Goal: Information Seeking & Learning: Learn about a topic

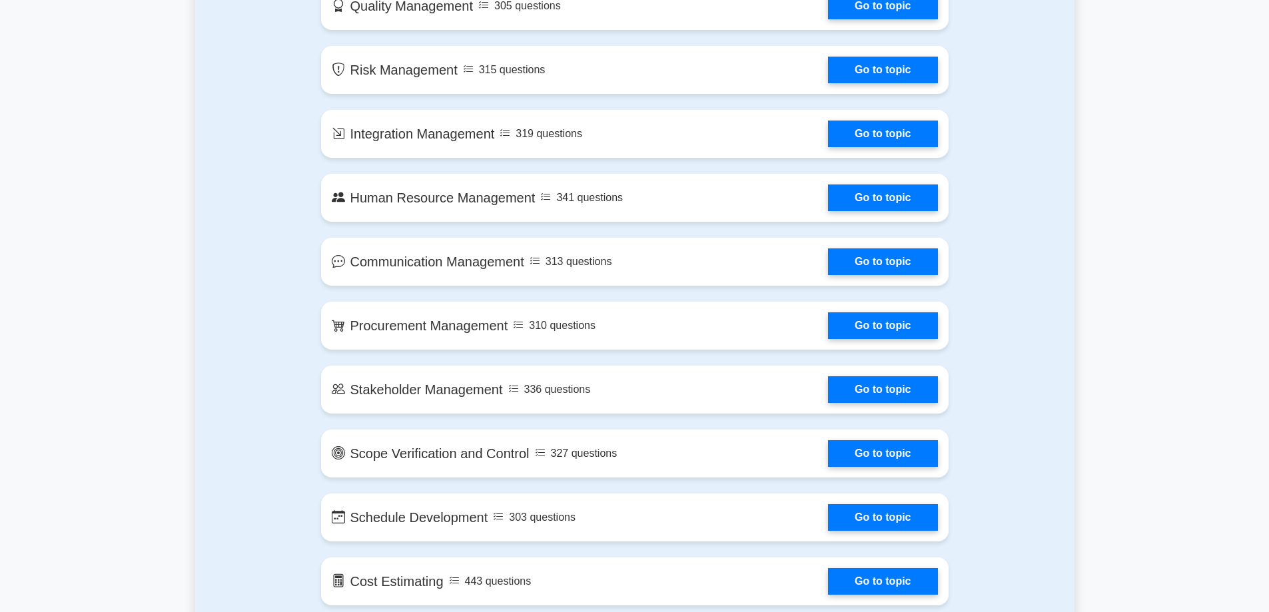
scroll to position [400, 0]
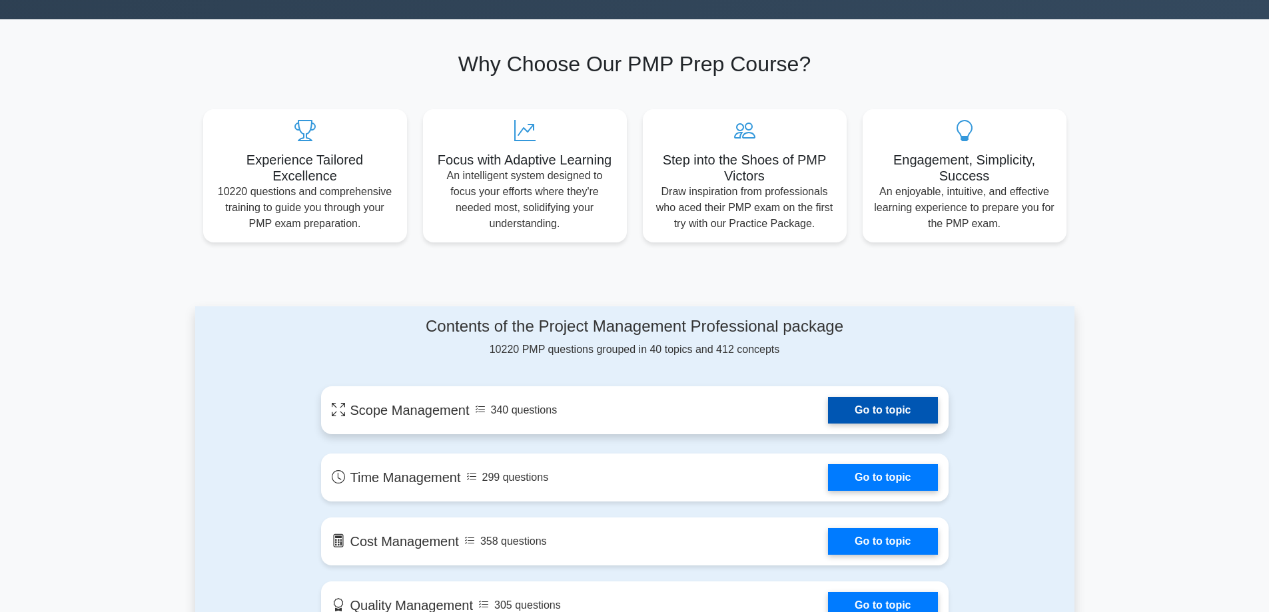
click at [858, 406] on link "Go to topic" at bounding box center [882, 410] width 109 height 27
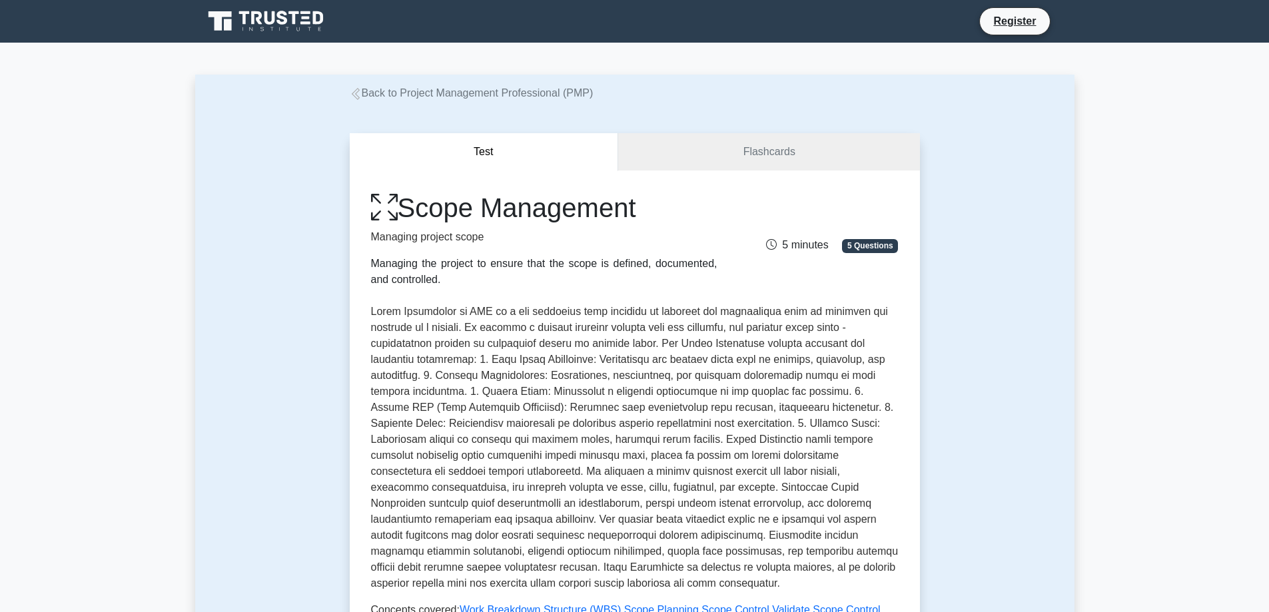
scroll to position [200, 0]
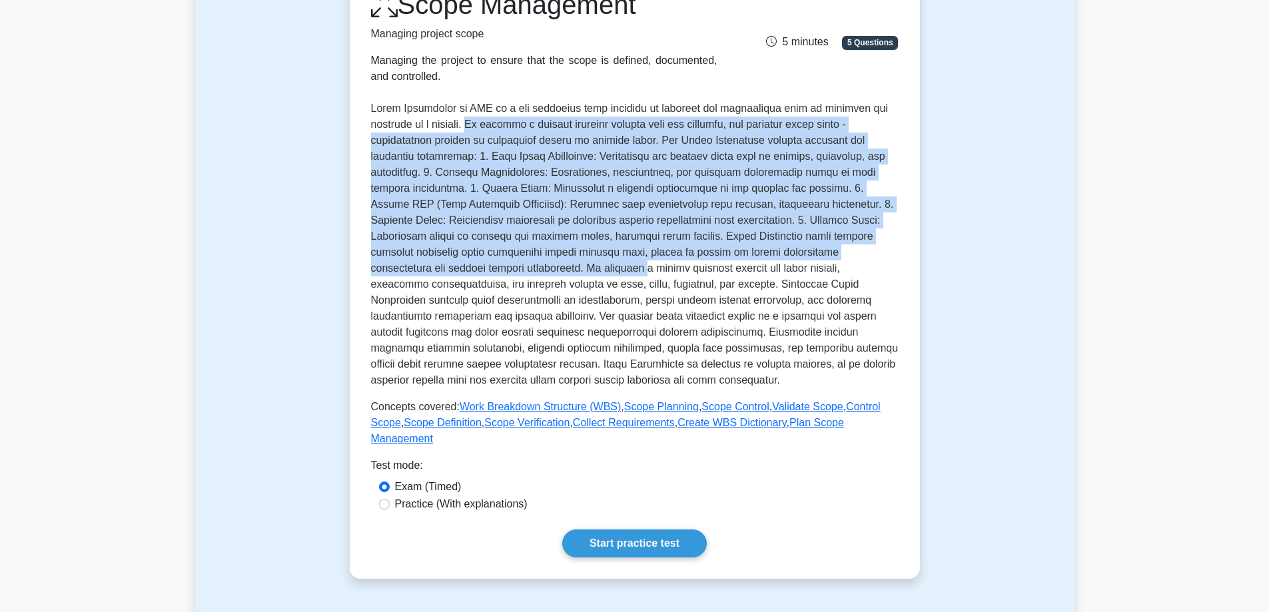
drag, startPoint x: 474, startPoint y: 128, endPoint x: 562, endPoint y: 263, distance: 161.0
click at [562, 263] on p at bounding box center [635, 245] width 528 height 288
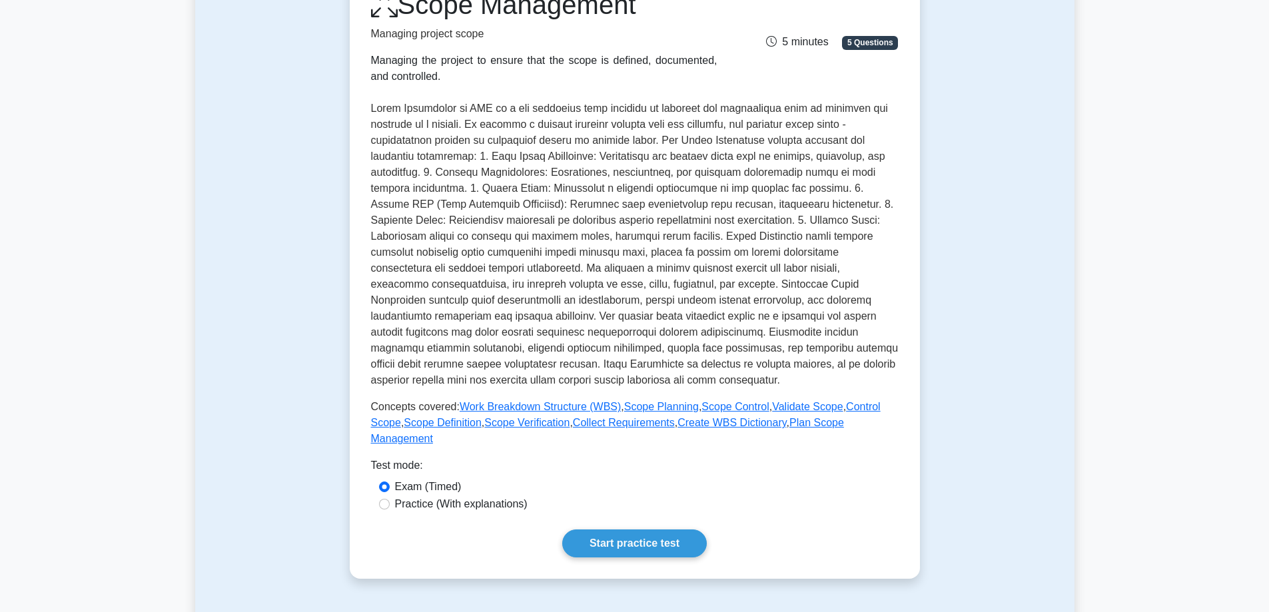
click at [622, 307] on p at bounding box center [635, 245] width 528 height 288
click at [383, 499] on input "Practice (With explanations)" at bounding box center [384, 504] width 11 height 11
radio input "true"
click at [606, 530] on link "Start practice test" at bounding box center [634, 544] width 145 height 28
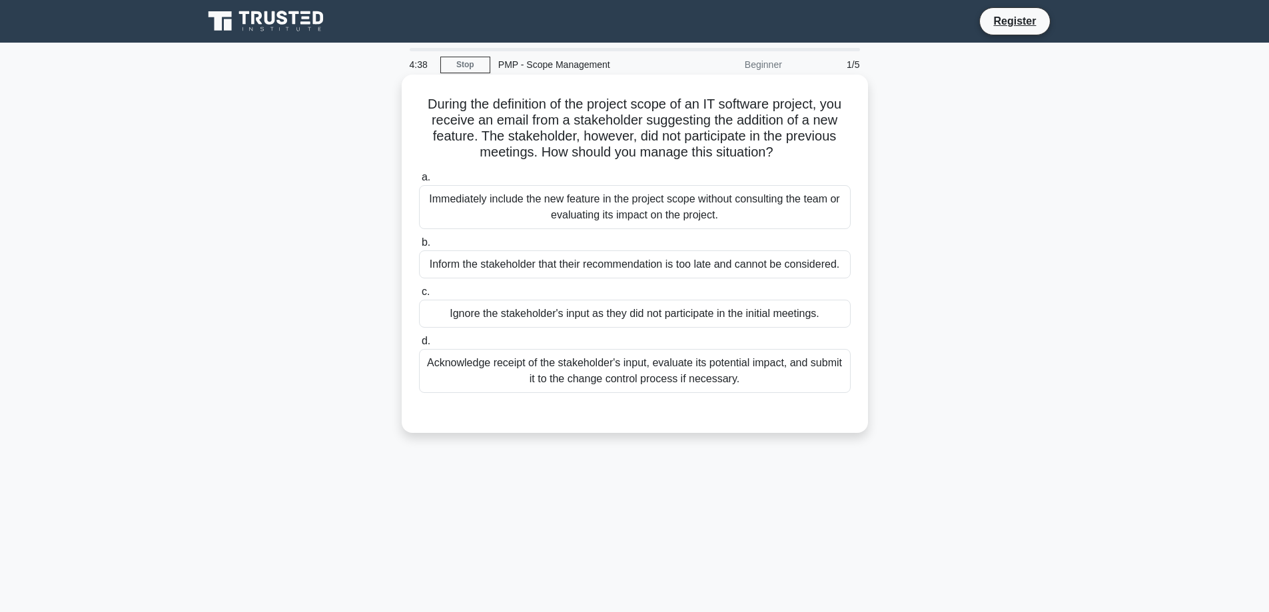
click at [690, 374] on div "Acknowledge receipt of the stakeholder's input, evaluate its potential impact, …" at bounding box center [635, 371] width 432 height 44
click at [419, 346] on input "d. Acknowledge receipt of the stakeholder's input, evaluate its potential impac…" at bounding box center [419, 341] width 0 height 9
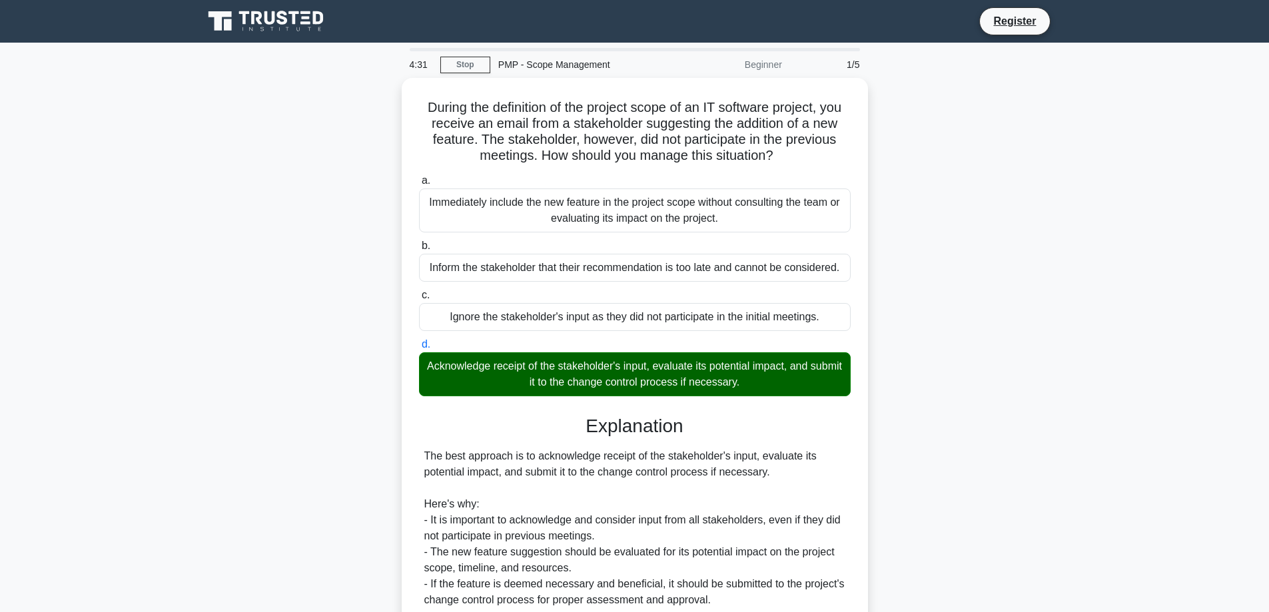
scroll to position [242, 0]
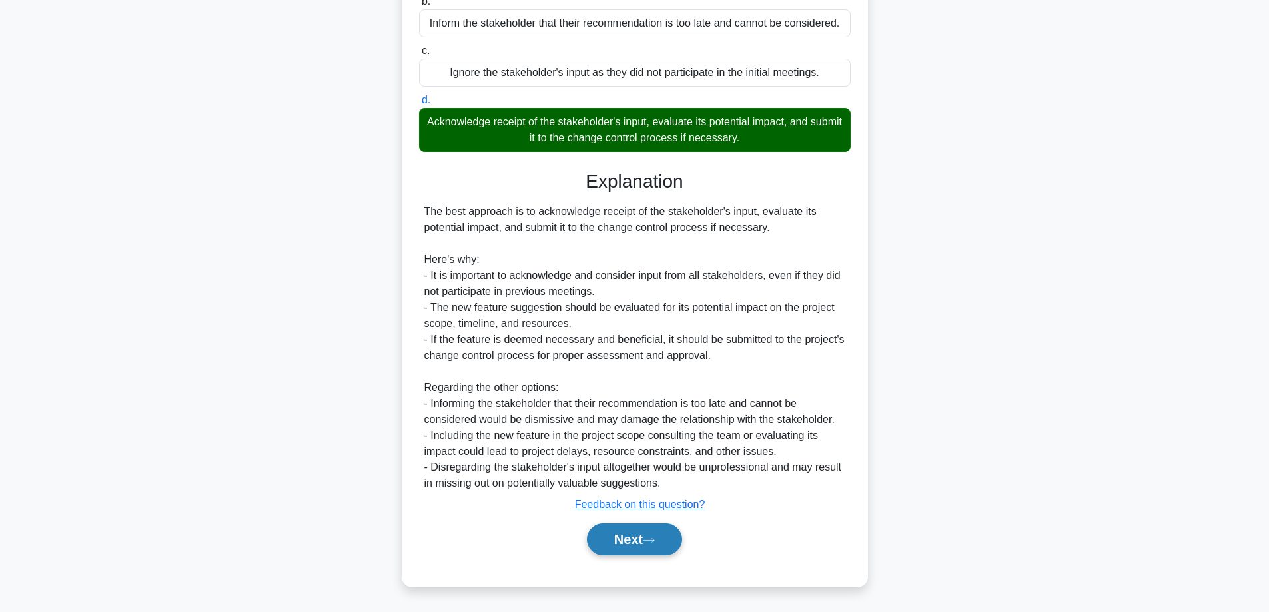
click at [631, 536] on button "Next" at bounding box center [634, 540] width 95 height 32
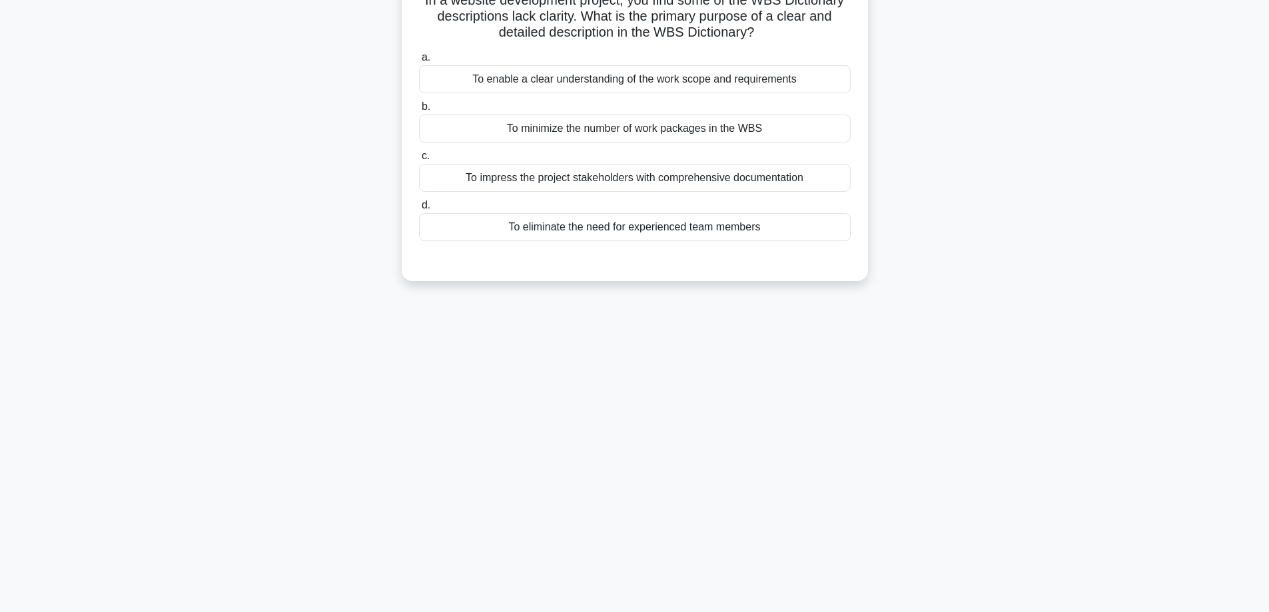
scroll to position [0, 0]
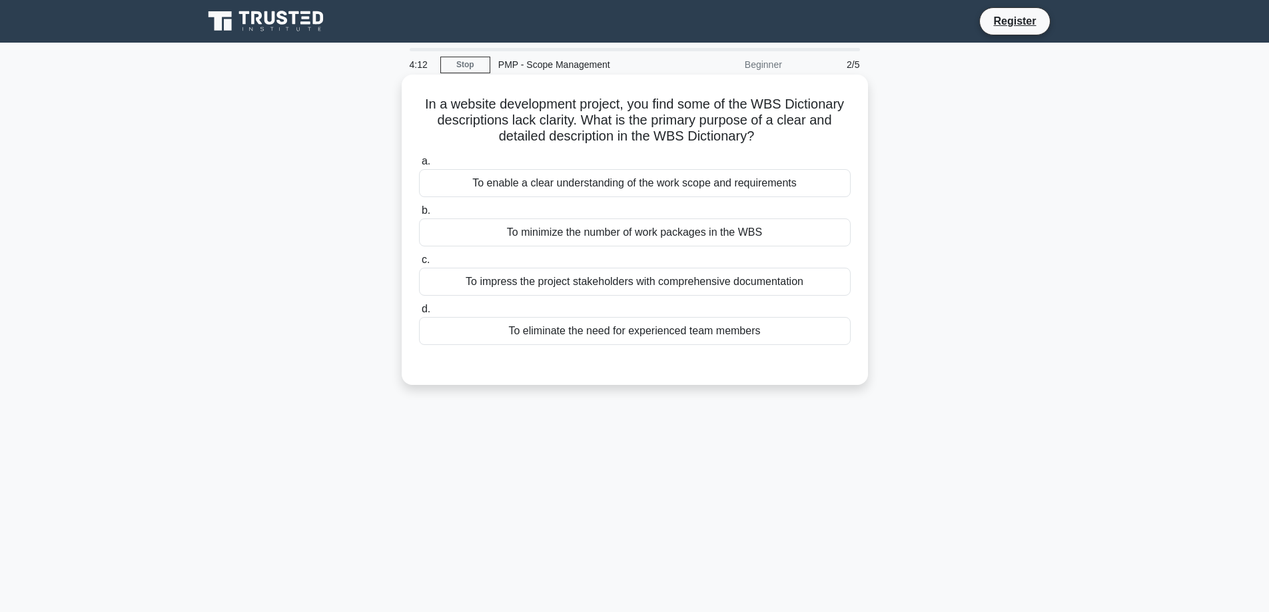
click at [774, 186] on div "To enable a clear understanding of the work scope and requirements" at bounding box center [635, 183] width 432 height 28
click at [419, 166] on input "a. To enable a clear understanding of the work scope and requirements" at bounding box center [419, 161] width 0 height 9
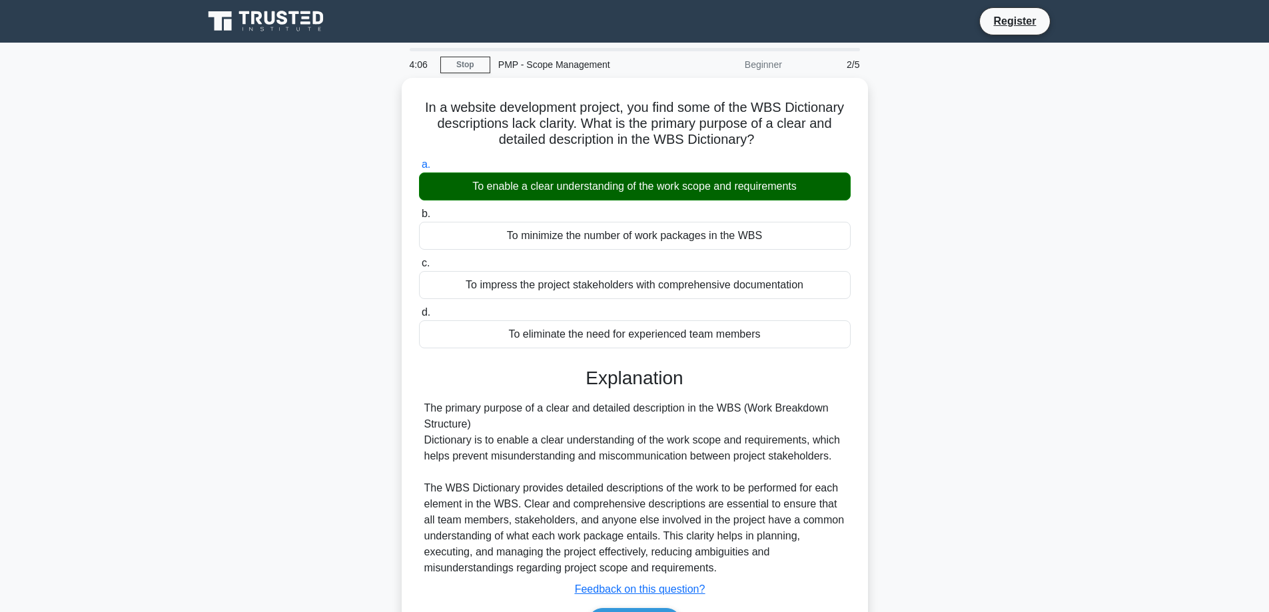
scroll to position [107, 0]
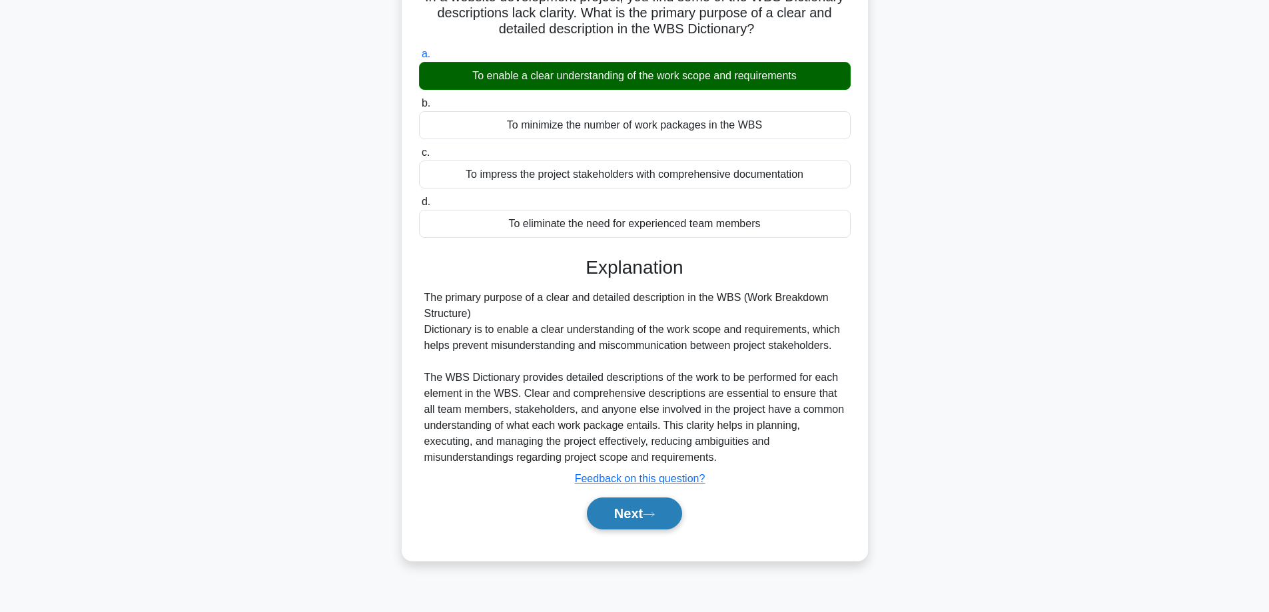
click at [607, 525] on button "Next" at bounding box center [634, 514] width 95 height 32
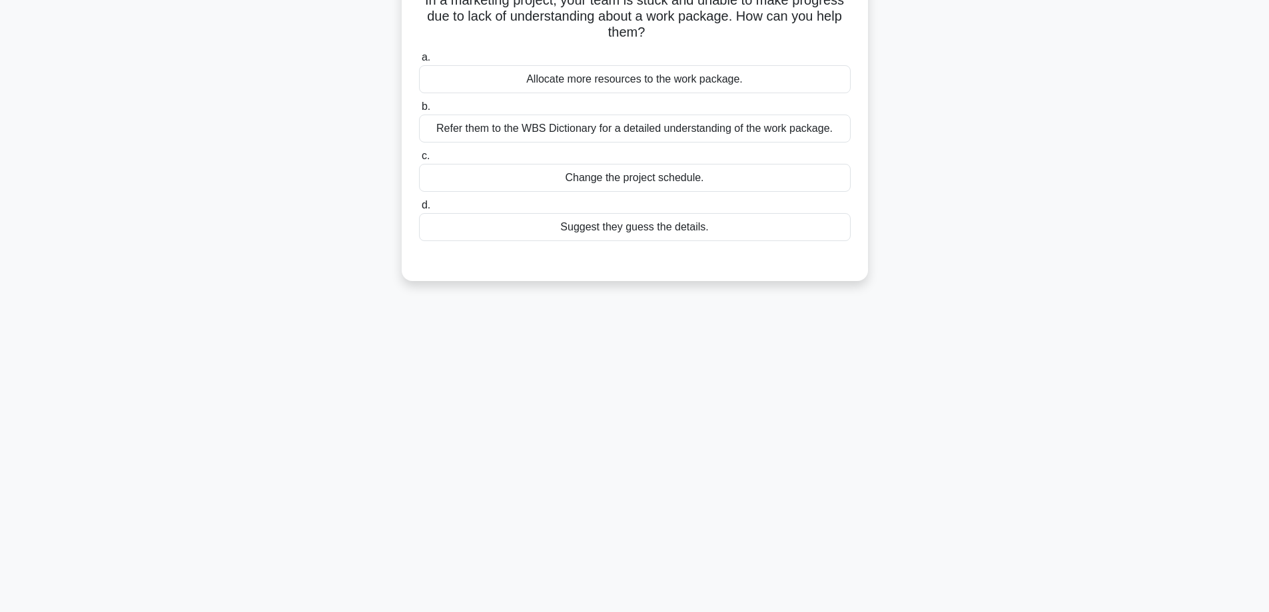
scroll to position [0, 0]
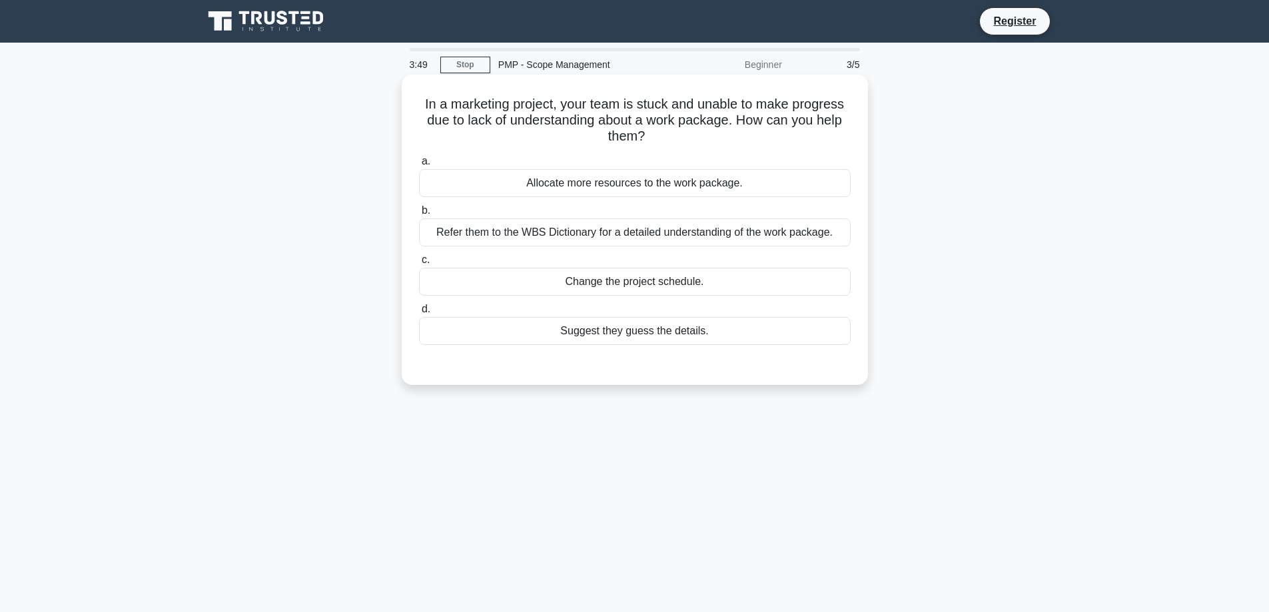
click at [732, 229] on div "Refer them to the WBS Dictionary for a detailed understanding of the work packa…" at bounding box center [635, 233] width 432 height 28
click at [419, 215] on input "b. Refer them to the WBS Dictionary for a detailed understanding of the work pa…" at bounding box center [419, 211] width 0 height 9
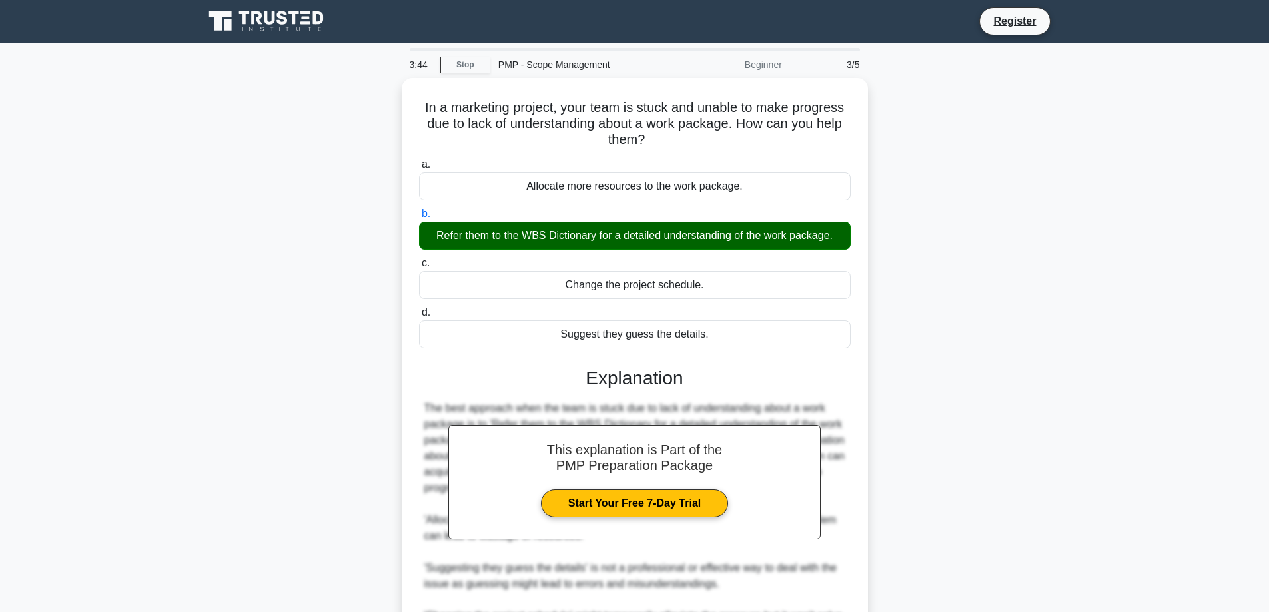
scroll to position [146, 0]
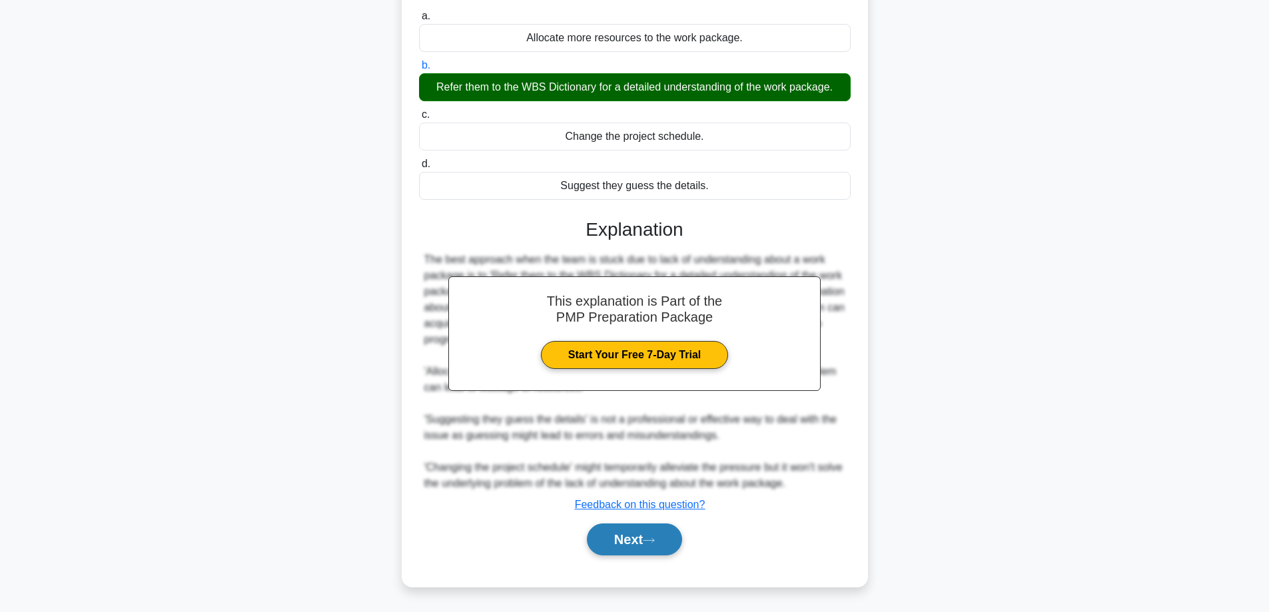
click at [658, 536] on button "Next" at bounding box center [634, 540] width 95 height 32
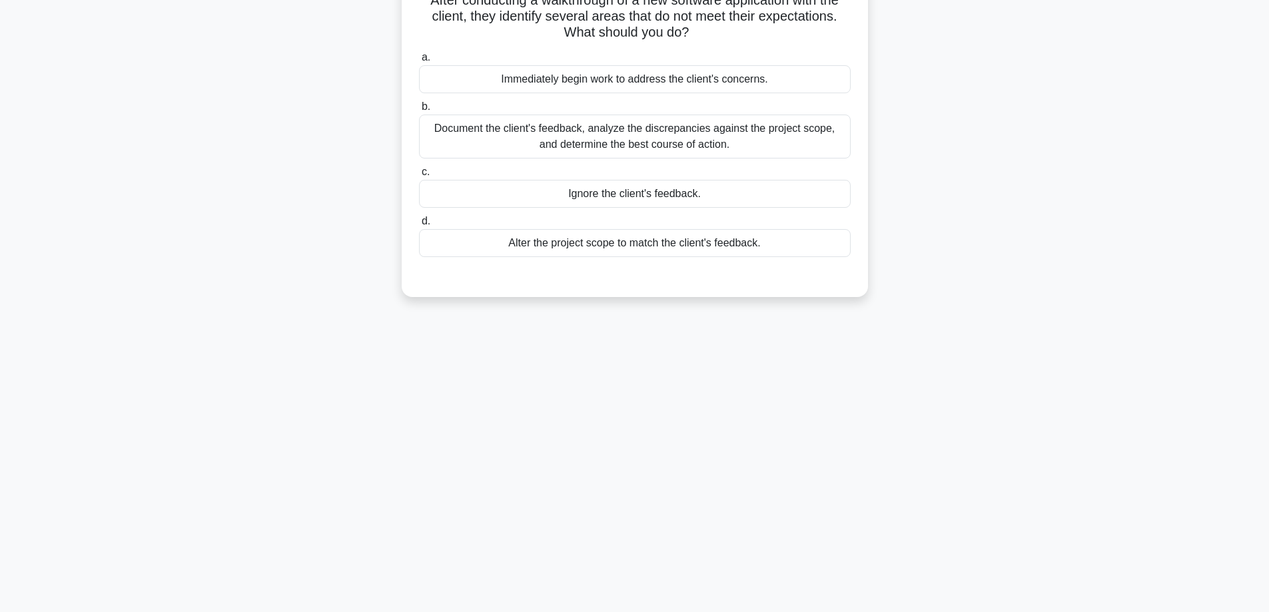
scroll to position [0, 0]
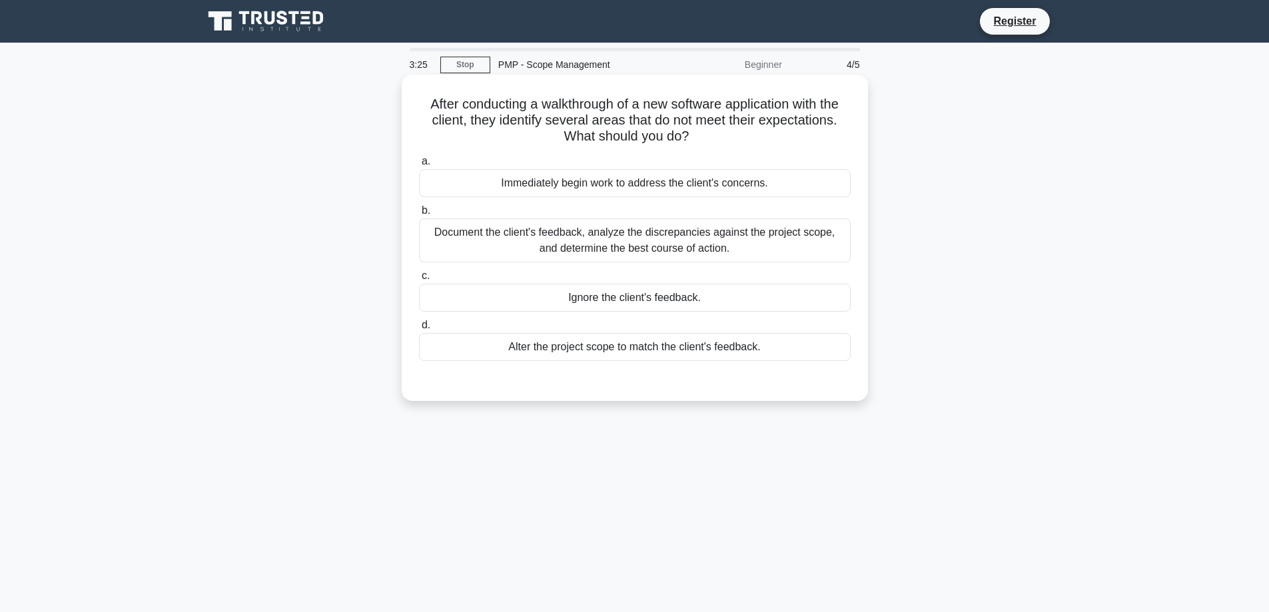
click at [761, 245] on div "Document the client's feedback, analyze the discrepancies against the project s…" at bounding box center [635, 241] width 432 height 44
click at [419, 215] on input "b. Document the client's feedback, analyze the discrepancies against the projec…" at bounding box center [419, 211] width 0 height 9
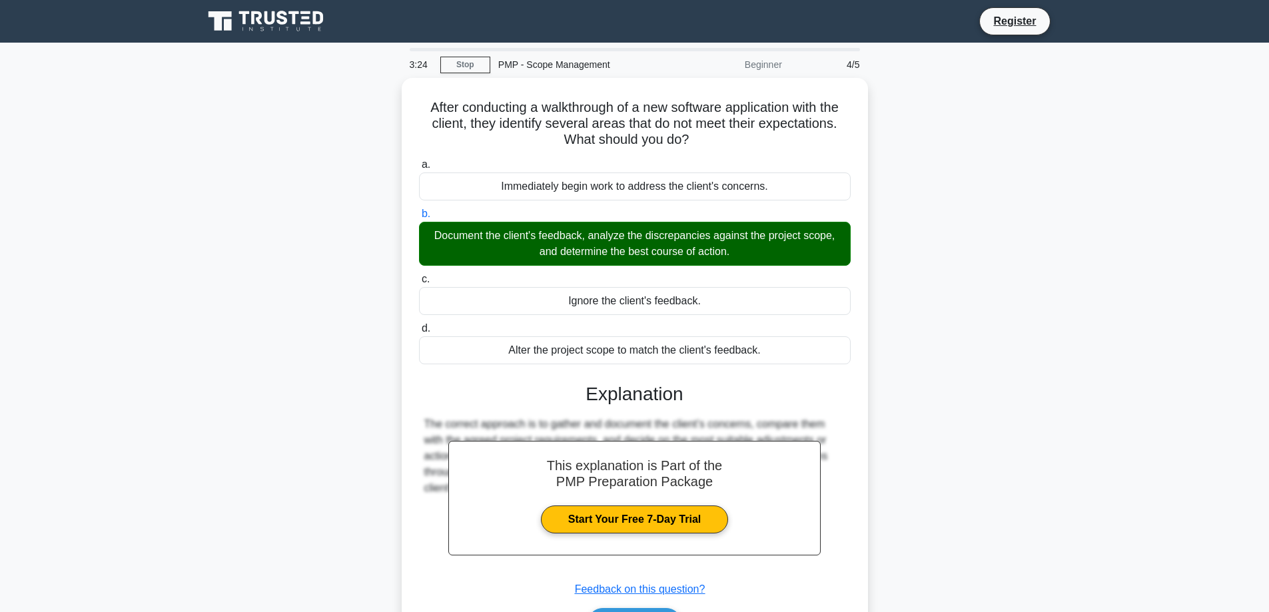
scroll to position [107, 0]
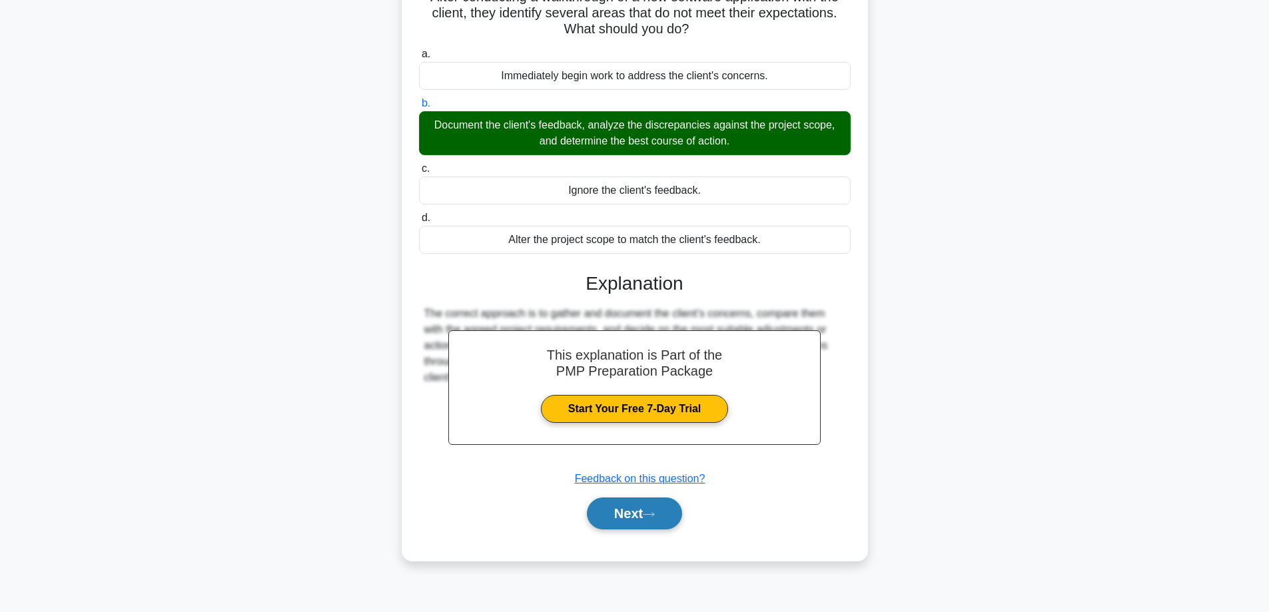
click at [594, 520] on button "Next" at bounding box center [634, 514] width 95 height 32
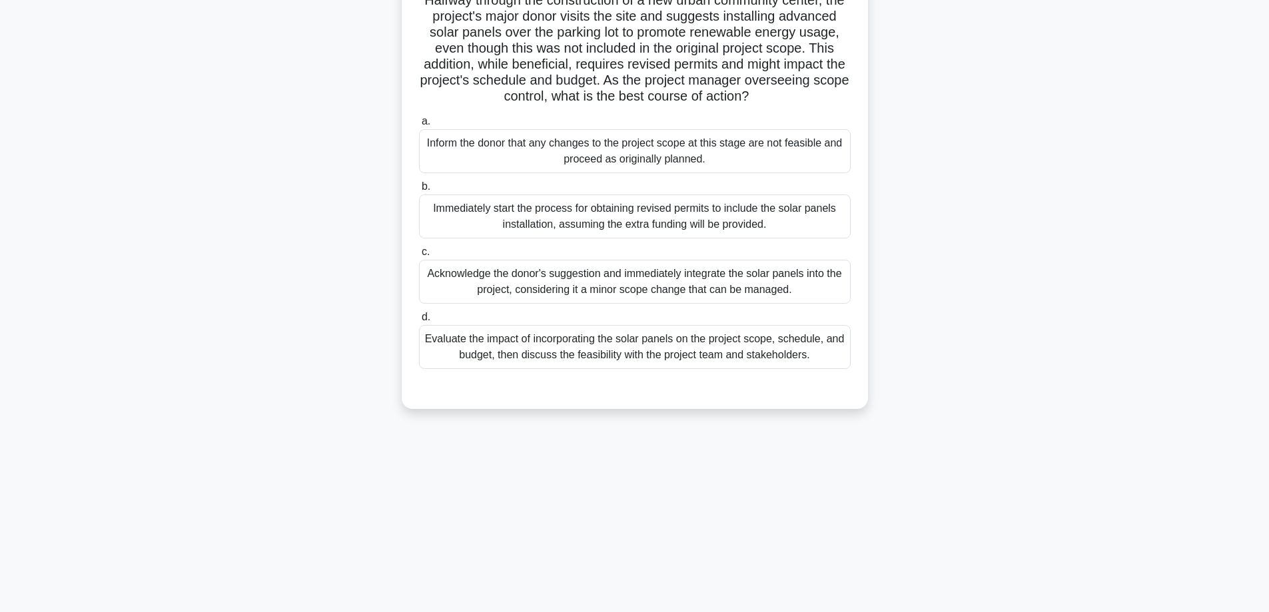
scroll to position [0, 0]
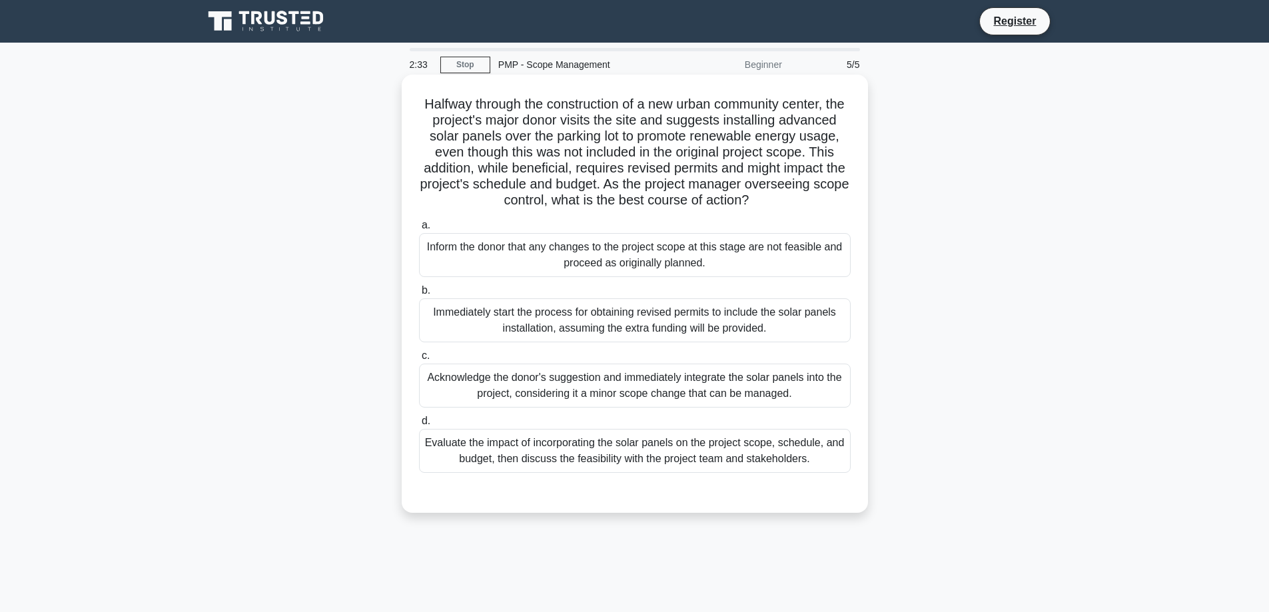
click at [750, 469] on div "Evaluate the impact of incorporating the solar panels on the project scope, sch…" at bounding box center [635, 451] width 432 height 44
click at [419, 426] on input "d. Evaluate the impact of incorporating the solar panels on the project scope, …" at bounding box center [419, 421] width 0 height 9
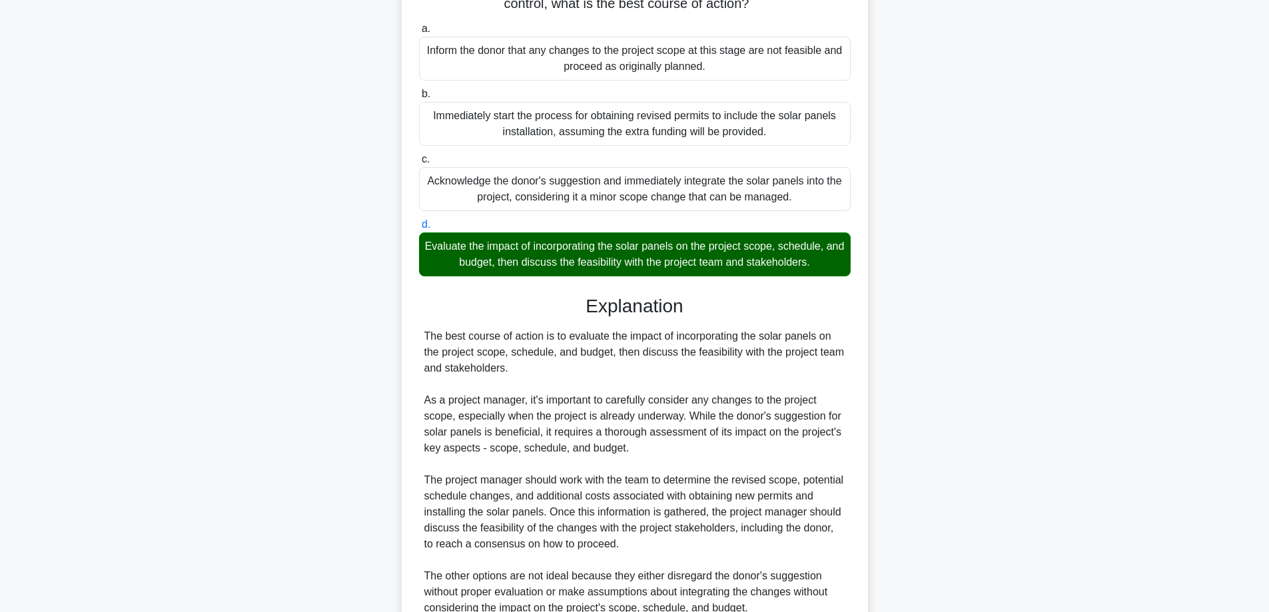
scroll to position [338, 0]
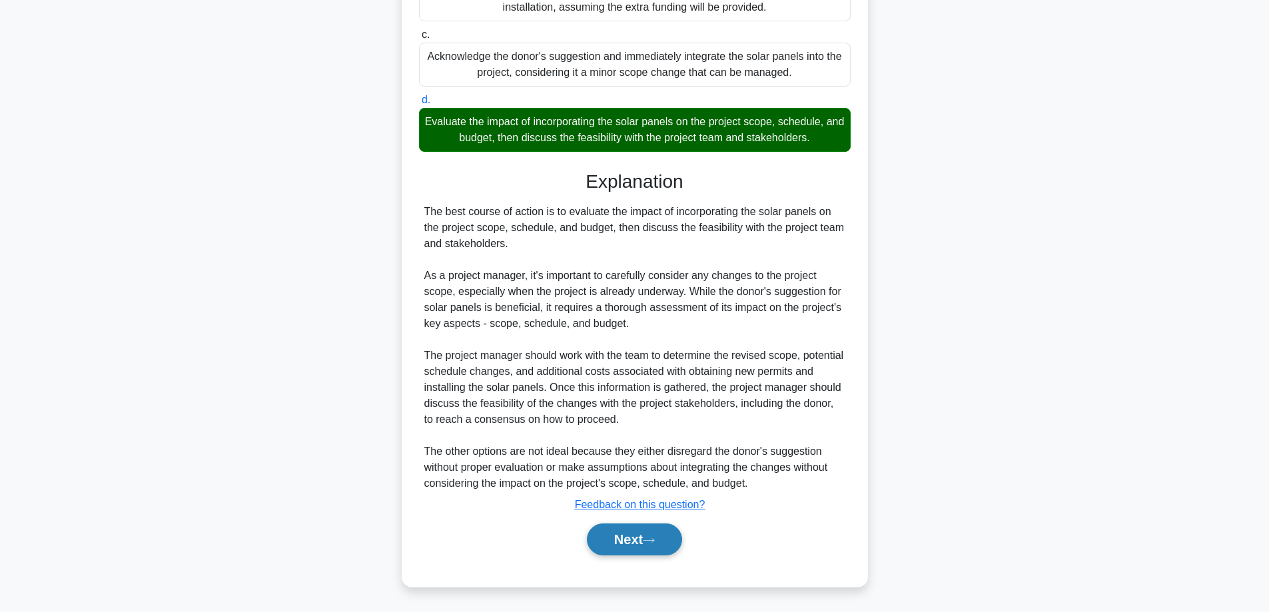
click at [632, 546] on button "Next" at bounding box center [634, 540] width 95 height 32
